Goal: Information Seeking & Learning: Learn about a topic

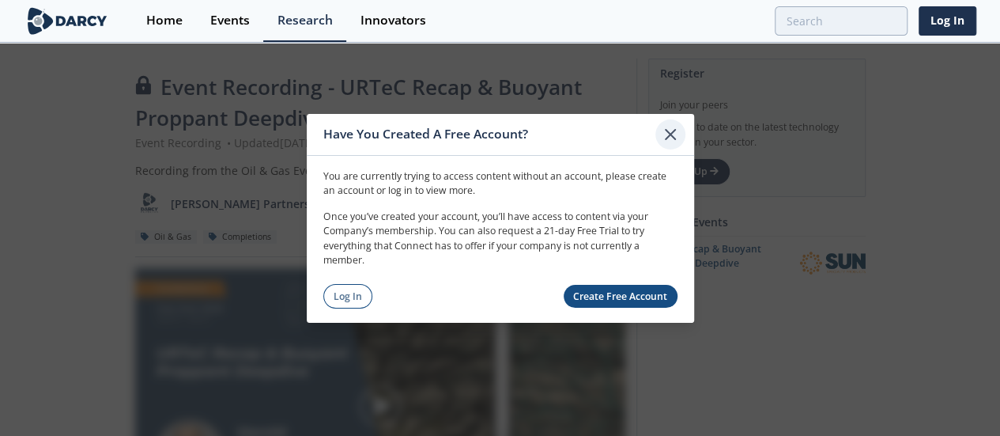
click at [673, 140] on icon at bounding box center [670, 133] width 19 height 19
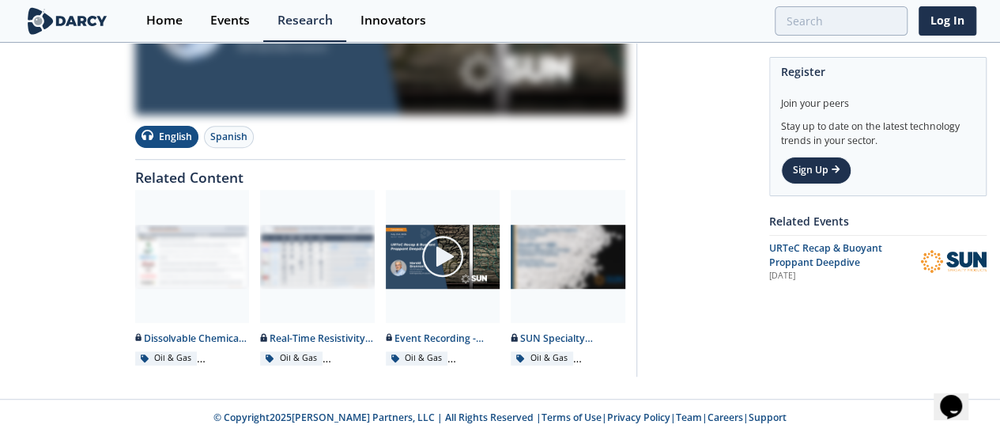
scroll to position [528, 0]
click at [465, 260] on img at bounding box center [443, 256] width 44 height 44
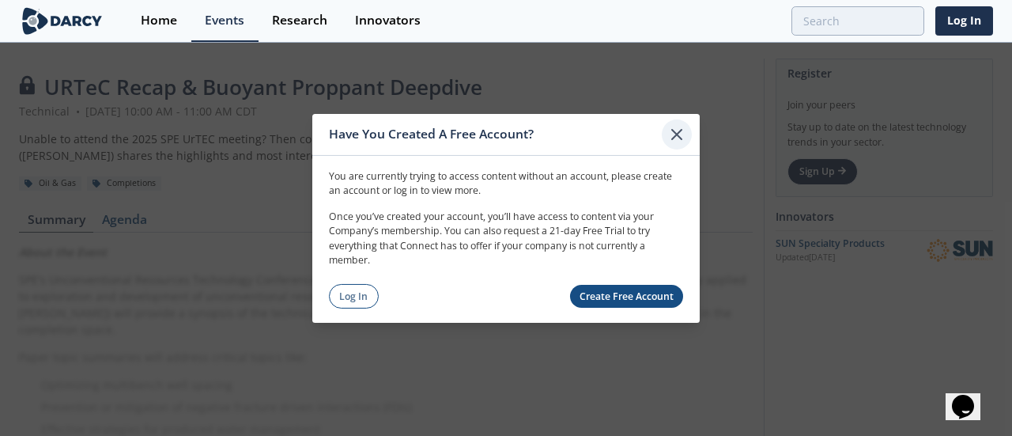
click at [681, 134] on icon at bounding box center [676, 133] width 19 height 19
